Goal: Task Accomplishment & Management: Complete application form

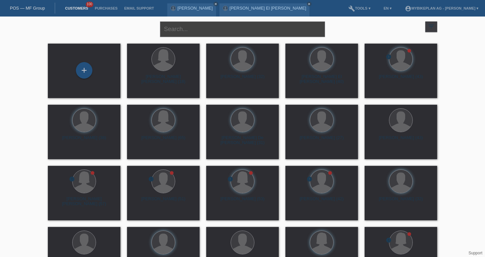
click at [196, 30] on input "text" at bounding box center [242, 29] width 165 height 16
type input "rime"
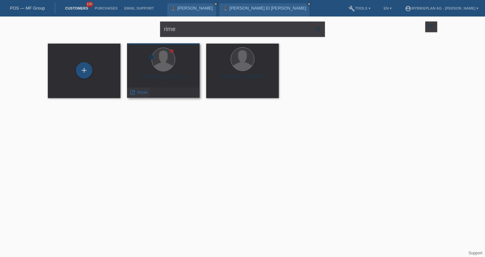
click at [132, 91] on icon "launch" at bounding box center [133, 92] width 6 height 6
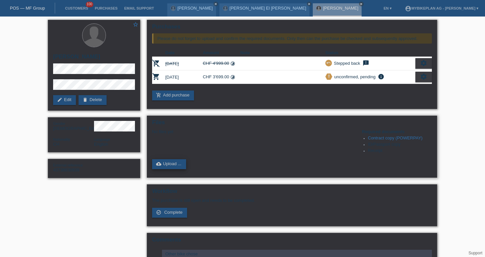
click at [169, 164] on link "cloud_upload Upload ..." at bounding box center [169, 164] width 34 height 10
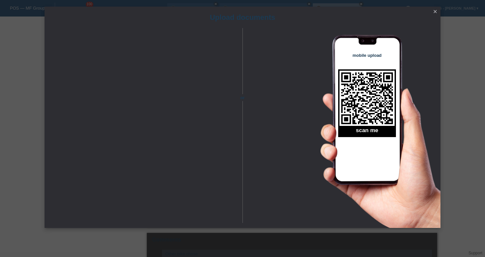
click at [434, 14] on icon "close" at bounding box center [435, 11] width 5 height 5
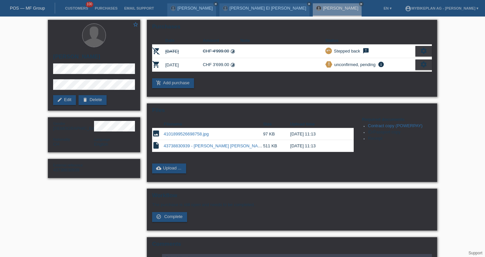
click at [22, 10] on link "POS — MF Group" at bounding box center [27, 8] width 35 height 5
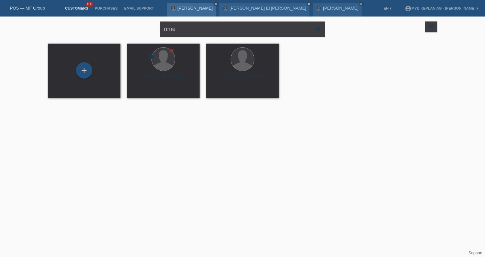
click at [214, 3] on icon "close" at bounding box center [215, 3] width 3 height 3
click at [255, 3] on icon "close" at bounding box center [256, 3] width 3 height 3
click at [214, 4] on icon "close" at bounding box center [215, 3] width 3 height 3
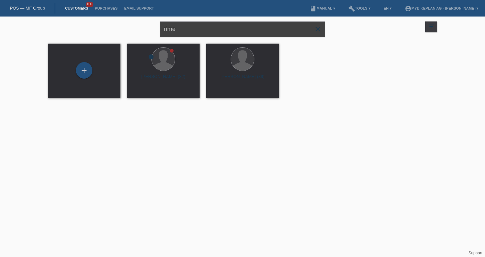
click at [177, 30] on input "rime" at bounding box center [242, 29] width 165 height 16
paste input "Peter Vajk"
type input "Peter Vajk"
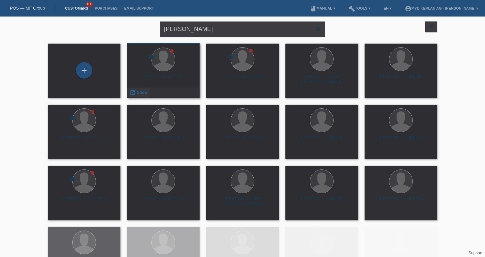
click at [146, 92] on span "Show" at bounding box center [142, 92] width 11 height 5
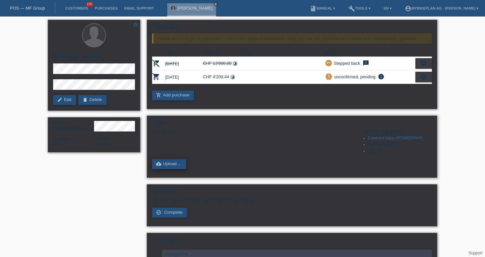
click at [161, 166] on icon "cloud_upload" at bounding box center [158, 163] width 5 height 5
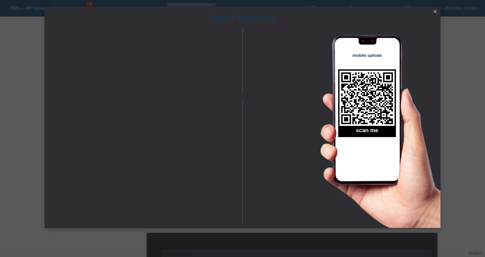
click at [437, 13] on icon "close" at bounding box center [435, 11] width 5 height 5
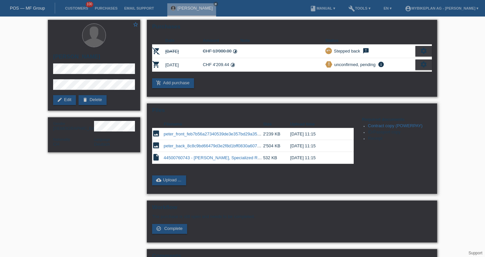
click at [179, 148] on link "peter_back_8c8c9bd66479d3e2f8d1bff0830a6077.jpeg" at bounding box center [216, 145] width 105 height 5
click at [192, 132] on td "peter_front_feb7b56a27340539de3e357bd29a355c.jpeg" at bounding box center [213, 134] width 99 height 12
click at [194, 136] on link "peter_front_feb7b56a27340539de3e357bd29a355c.jpeg" at bounding box center [217, 133] width 107 height 5
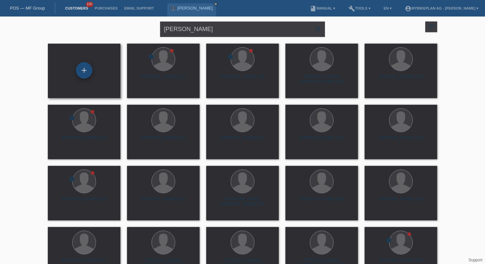
click at [87, 69] on div "+" at bounding box center [84, 70] width 16 height 16
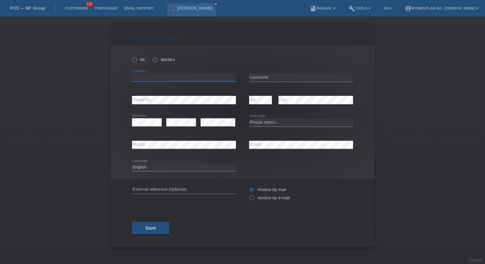
click at [155, 78] on input "text" at bounding box center [184, 77] width 104 height 8
paste input "[PERSON_NAME]"
type input "Bruno"
click at [313, 81] on input "text" at bounding box center [301, 77] width 104 height 8
paste input "Almeida"
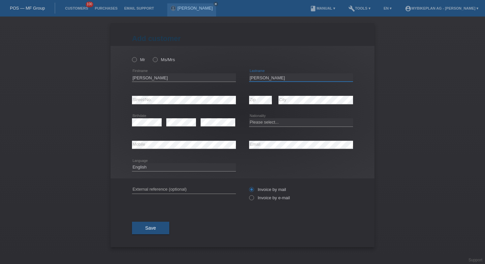
type input "Almeida"
click at [258, 123] on select "Please select... Switzerland Austria Germany Liechtenstein ------------ Afghani…" at bounding box center [301, 122] width 104 height 8
select select "PT"
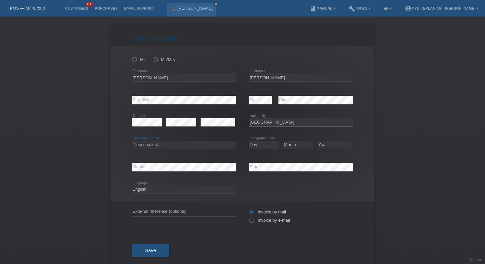
click at [222, 144] on select "Please select... C B B - Refugee status Other" at bounding box center [184, 145] width 104 height 8
select select "B"
click at [330, 147] on select "Year 2025 2024 2023 2022 2021 2020 2019 2018 2017 2016 2015 2014 2013 2012 2011…" at bounding box center [335, 145] width 35 height 8
select select "2021"
click at [298, 143] on select "Month 01 02 03 04 05 06 07 08 09 10 11" at bounding box center [298, 145] width 30 height 8
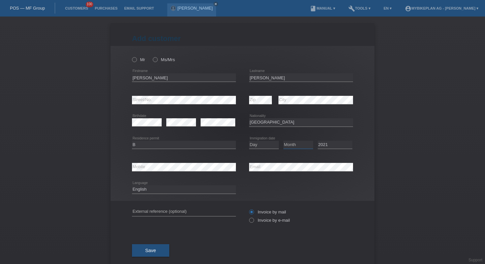
select select "05"
click at [257, 145] on select "Day 01 02 03 04 05 06 07 08 09 10 11" at bounding box center [264, 145] width 30 height 8
select select "21"
click at [171, 210] on input "text" at bounding box center [184, 212] width 104 height 8
paste input "44499048217"
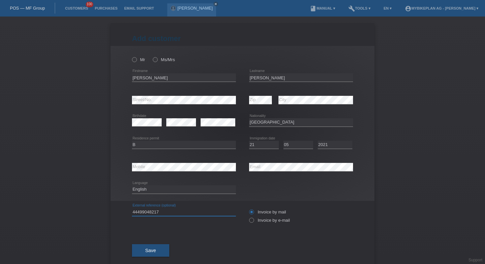
type input "44499048217"
click at [161, 185] on select "Deutsch Français Italiano English" at bounding box center [184, 189] width 104 height 8
select select "fr"
click at [255, 219] on label "Invoice by e-mail" at bounding box center [269, 219] width 41 height 5
click at [253, 219] on input "Invoice by e-mail" at bounding box center [251, 221] width 4 height 8
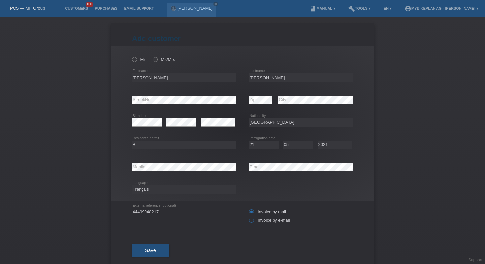
radio input "true"
click at [131, 56] on icon at bounding box center [131, 56] width 0 height 0
click at [133, 59] on input "Mr" at bounding box center [134, 59] width 4 height 4
radio input "true"
click at [151, 252] on span "Save" at bounding box center [150, 249] width 11 height 5
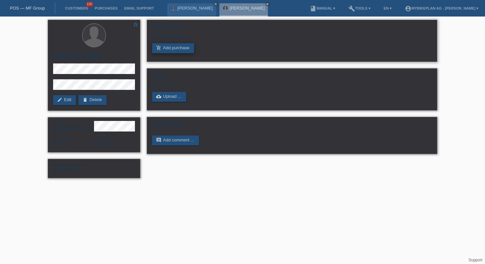
click at [168, 48] on link "add_shopping_cart Add purchase" at bounding box center [173, 48] width 42 height 10
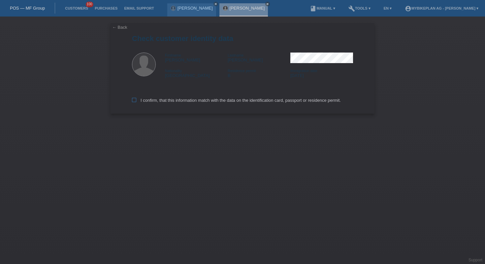
click at [136, 100] on label "I confirm, that this information match with the data on the identification card…" at bounding box center [236, 100] width 209 height 5
click at [136, 100] on input "I confirm, that this information match with the data on the identification card…" at bounding box center [134, 100] width 4 height 4
checkbox input "true"
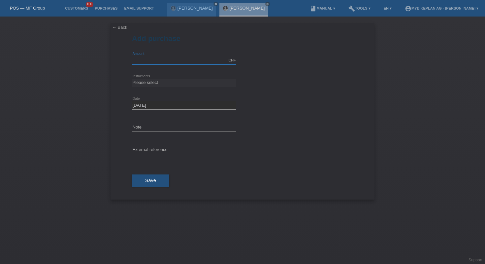
click at [176, 61] on input "text" at bounding box center [184, 60] width 104 height 8
type input "4490.00"
click at [184, 81] on select "Please select 6 instalments 12 instalments 18 instalments 24 instalments 36 ins…" at bounding box center [184, 83] width 104 height 8
select select "487"
click at [172, 149] on input "text" at bounding box center [184, 150] width 104 height 8
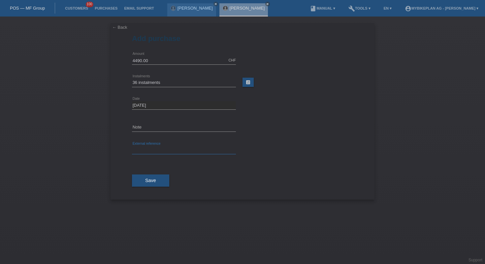
paste input "44499048217"
type input "44499048217"
click at [151, 181] on span "Save" at bounding box center [150, 180] width 11 height 5
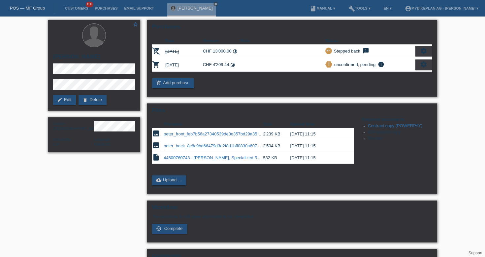
click at [31, 6] on link "POS — MF Group" at bounding box center [27, 8] width 35 height 5
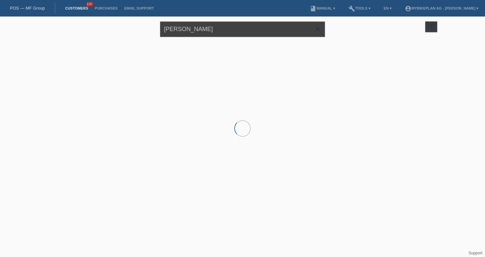
click at [217, 32] on input "[PERSON_NAME]" at bounding box center [242, 29] width 165 height 16
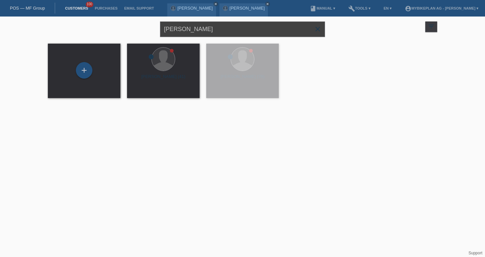
paste input "44464655285 - [PERSON_NAME] Ultra 800"
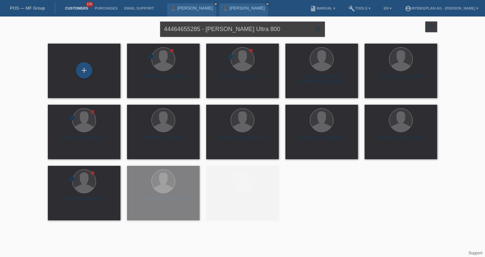
type input "44464655285 - [PERSON_NAME] Ultra 800"
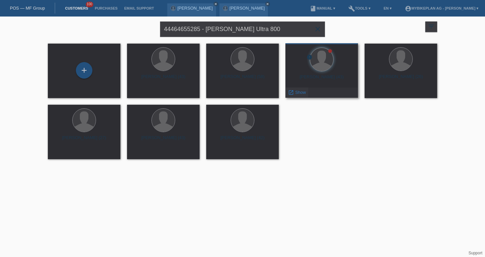
click at [302, 94] on span "Show" at bounding box center [300, 92] width 11 height 5
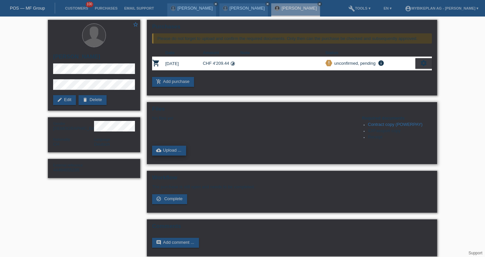
click at [160, 152] on icon "cloud_upload" at bounding box center [158, 150] width 5 height 5
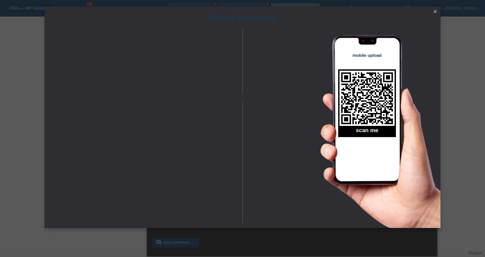
click at [435, 11] on icon "close" at bounding box center [435, 11] width 5 height 5
